Goal: Use online tool/utility: Use online tool/utility

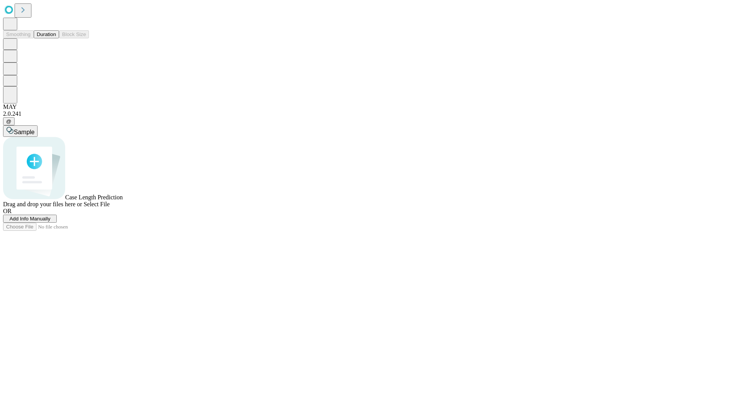
click at [56, 38] on button "Duration" at bounding box center [46, 34] width 25 height 8
click at [110, 207] on span "Select File" at bounding box center [97, 204] width 26 height 7
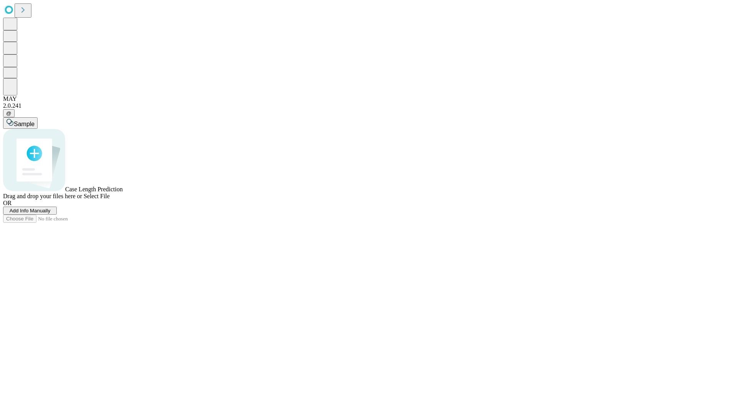
click at [110, 199] on span "Select File" at bounding box center [97, 196] width 26 height 7
